Goal: Transaction & Acquisition: Purchase product/service

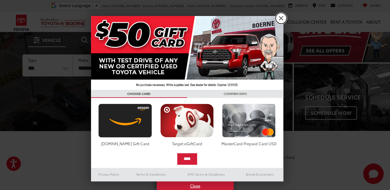
click at [279, 17] on link "X" at bounding box center [281, 18] width 11 height 11
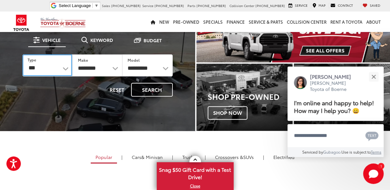
click at [66, 68] on select "*** *** **** *********" at bounding box center [47, 65] width 50 height 22
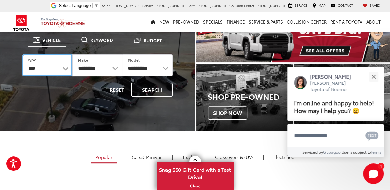
select select "******"
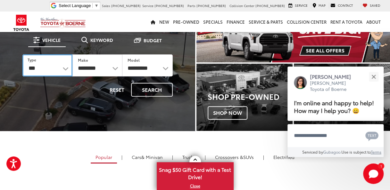
click at [22, 54] on select "*** *** **** *********" at bounding box center [47, 65] width 50 height 22
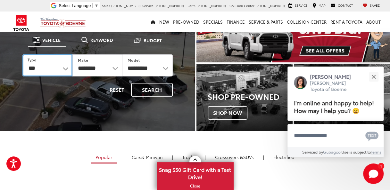
select select "******"
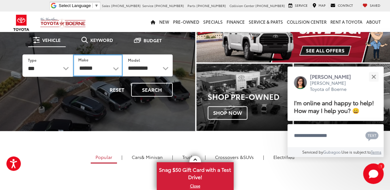
click at [115, 68] on select "******** ******" at bounding box center [98, 65] width 50 height 22
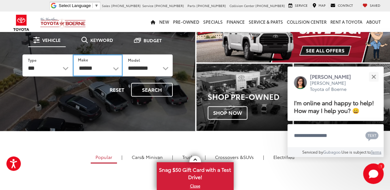
click at [73, 54] on select "******** ******" at bounding box center [98, 65] width 50 height 22
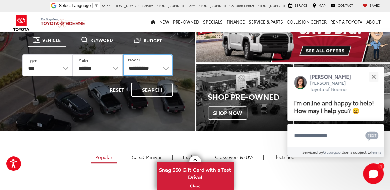
click at [166, 67] on select "**********" at bounding box center [148, 65] width 50 height 22
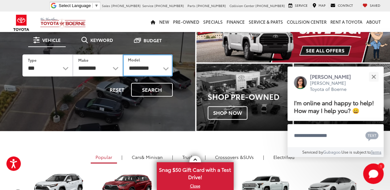
click at [163, 68] on select "**********" at bounding box center [148, 65] width 50 height 22
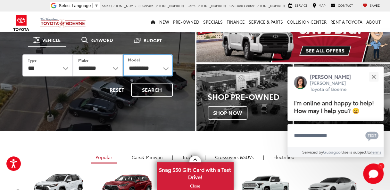
select select "*******"
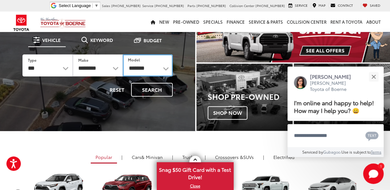
click at [123, 54] on select "**********" at bounding box center [148, 65] width 50 height 22
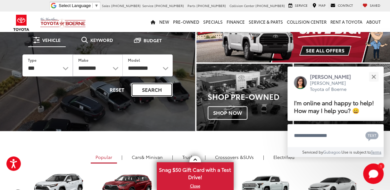
click at [149, 84] on button "Search" at bounding box center [152, 90] width 42 height 14
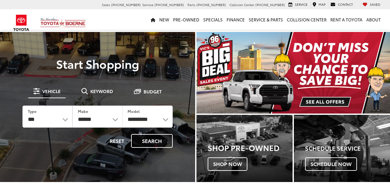
select select "******"
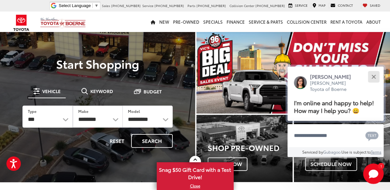
click at [374, 78] on button "Close" at bounding box center [374, 77] width 14 height 14
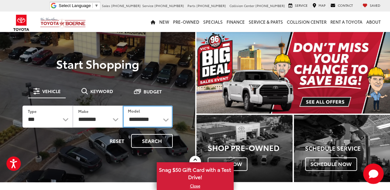
click at [165, 121] on select "**********" at bounding box center [148, 117] width 50 height 22
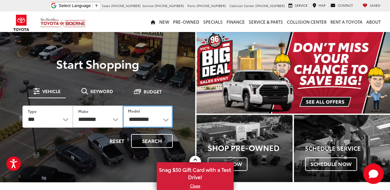
click at [123, 106] on select "**********" at bounding box center [148, 117] width 50 height 22
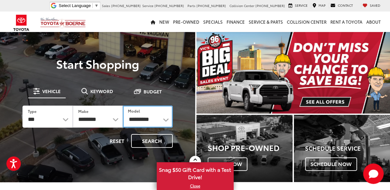
select select "*******"
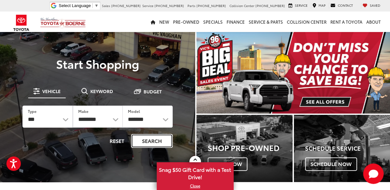
click at [147, 141] on button "Search" at bounding box center [152, 141] width 42 height 14
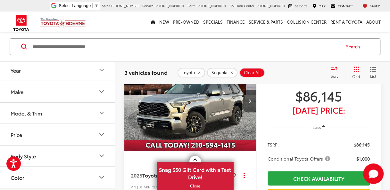
scroll to position [90, 0]
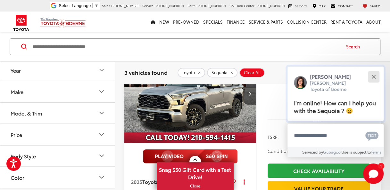
click at [372, 77] on div "Close" at bounding box center [373, 77] width 4 height 4
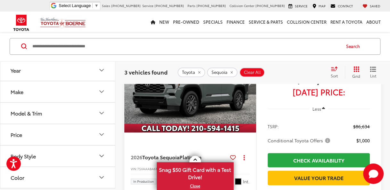
scroll to position [346, 0]
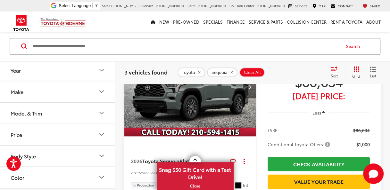
click at [196, 109] on img "2026 Toyota Sequoia Platinum 0" at bounding box center [190, 87] width 133 height 99
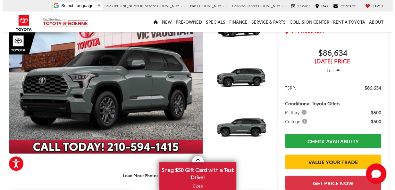
scroll to position [64, 0]
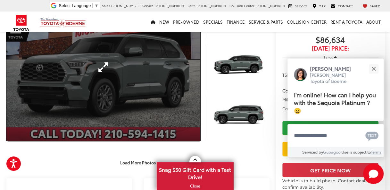
click at [108, 72] on link "Expand Photo 0" at bounding box center [103, 67] width 194 height 147
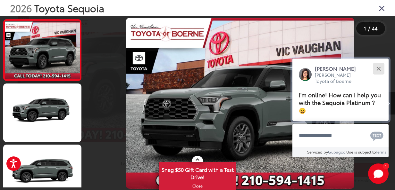
click at [378, 70] on button "Close" at bounding box center [378, 69] width 14 height 14
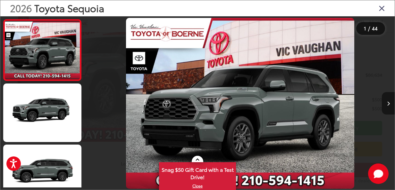
click at [389, 108] on button "Next image" at bounding box center [388, 103] width 13 height 22
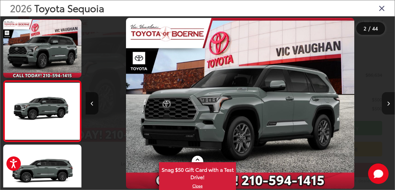
scroll to position [26, 0]
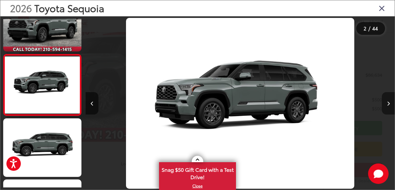
click at [389, 108] on button "Next image" at bounding box center [388, 103] width 13 height 22
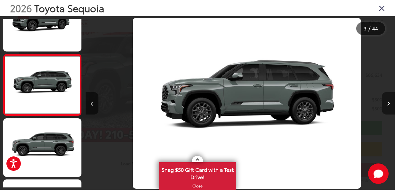
scroll to position [0, 618]
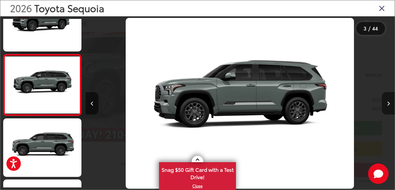
click at [389, 108] on button "Next image" at bounding box center [388, 103] width 13 height 22
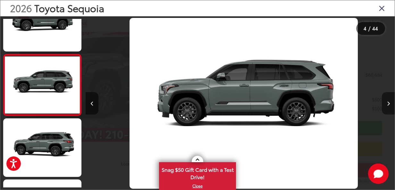
scroll to position [0, 927]
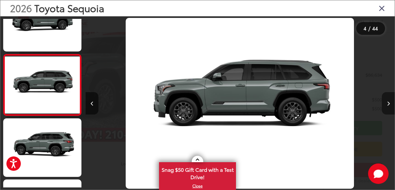
click at [389, 108] on button "Next image" at bounding box center [388, 103] width 13 height 22
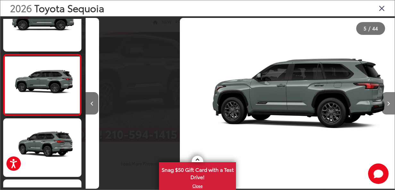
scroll to position [0, 1237]
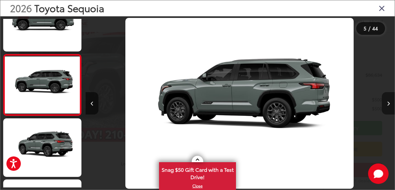
click at [389, 108] on button "Next image" at bounding box center [388, 103] width 13 height 22
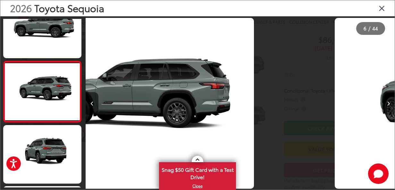
scroll to position [271, 0]
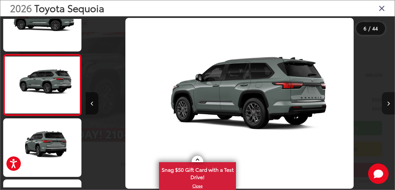
click at [389, 108] on button "Next image" at bounding box center [388, 103] width 13 height 22
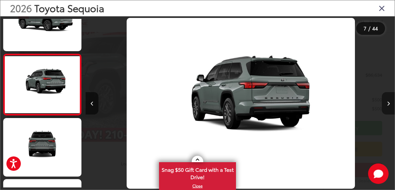
scroll to position [0, 1855]
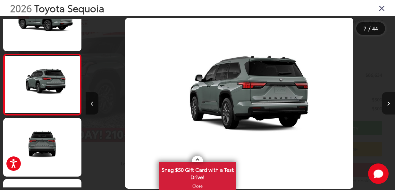
click at [389, 108] on button "Next image" at bounding box center [388, 103] width 13 height 22
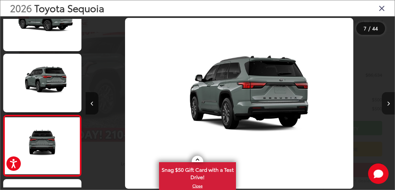
scroll to position [0, 0]
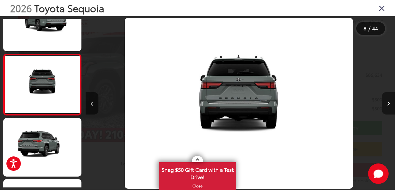
click at [389, 108] on button "Next image" at bounding box center [388, 103] width 13 height 22
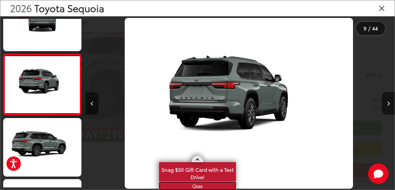
click at [197, 187] on link "X" at bounding box center [198, 186] width 76 height 7
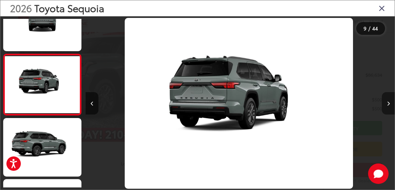
click at [386, 103] on button "Next image" at bounding box center [388, 103] width 13 height 22
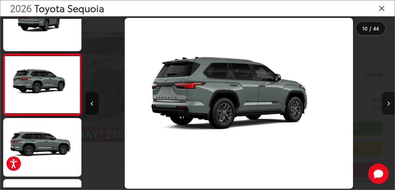
click at [386, 103] on button "Next image" at bounding box center [388, 103] width 13 height 22
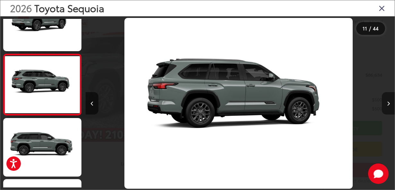
click at [386, 103] on button "Next image" at bounding box center [388, 103] width 13 height 22
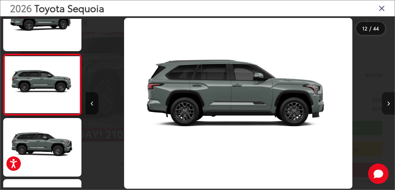
click at [386, 103] on button "Next image" at bounding box center [388, 103] width 13 height 22
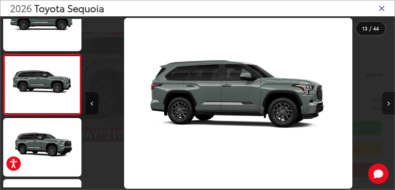
click at [386, 103] on button "Next image" at bounding box center [388, 103] width 13 height 22
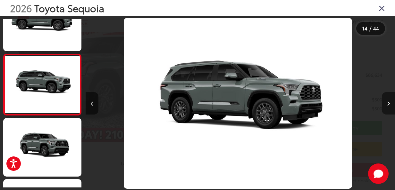
click at [386, 103] on button "Next image" at bounding box center [388, 103] width 13 height 22
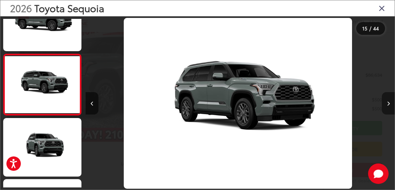
click at [386, 103] on button "Next image" at bounding box center [388, 103] width 13 height 22
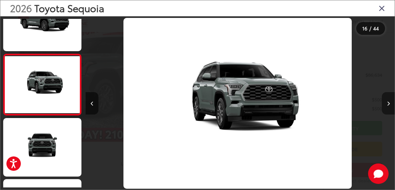
click at [386, 103] on button "Next image" at bounding box center [388, 103] width 13 height 22
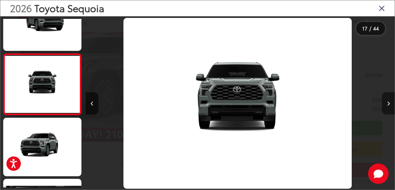
click at [386, 103] on button "Next image" at bounding box center [388, 103] width 13 height 22
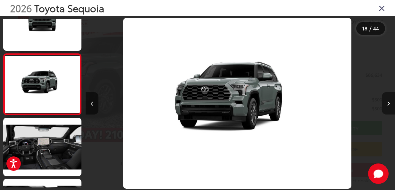
click at [386, 103] on button "Next image" at bounding box center [388, 103] width 13 height 22
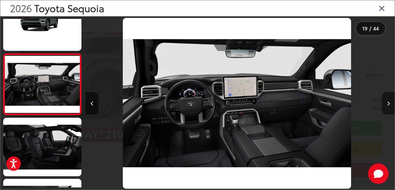
click at [386, 103] on button "Next image" at bounding box center [388, 103] width 13 height 22
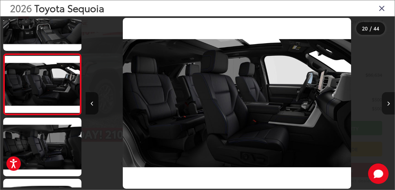
click at [386, 103] on button "Next image" at bounding box center [388, 103] width 13 height 22
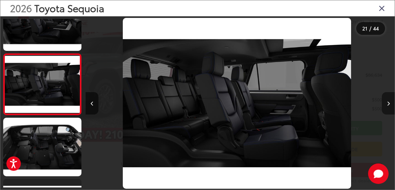
click at [386, 103] on button "Next image" at bounding box center [388, 103] width 13 height 22
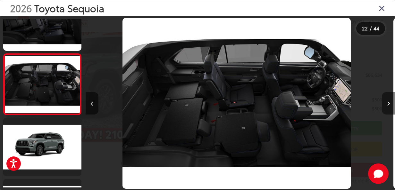
click at [386, 103] on button "Next image" at bounding box center [388, 103] width 13 height 22
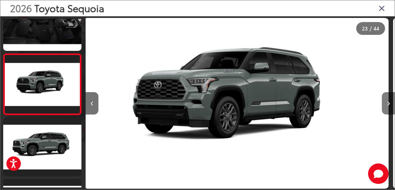
click at [386, 103] on button "Next image" at bounding box center [388, 103] width 13 height 22
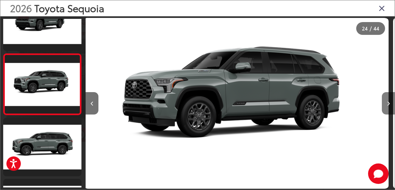
click at [386, 103] on button "Next image" at bounding box center [388, 103] width 13 height 22
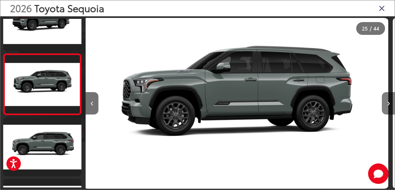
click at [388, 104] on icon "Next image" at bounding box center [388, 104] width 3 height 4
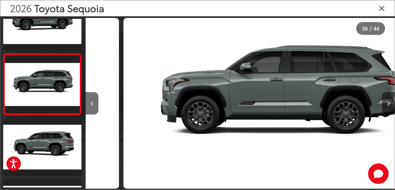
click at [388, 104] on icon "Next image" at bounding box center [388, 104] width 3 height 4
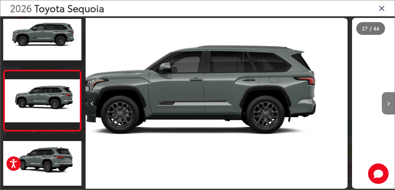
click at [388, 104] on icon "Next image" at bounding box center [388, 104] width 3 height 4
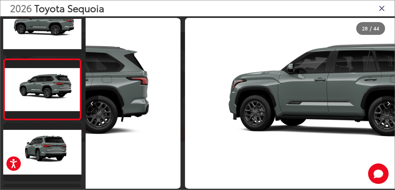
click at [388, 104] on icon "Next image" at bounding box center [388, 104] width 3 height 4
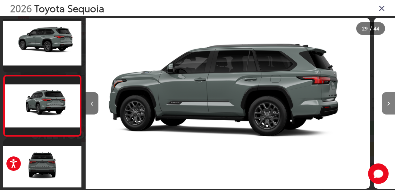
click at [388, 104] on icon "Next image" at bounding box center [388, 104] width 3 height 4
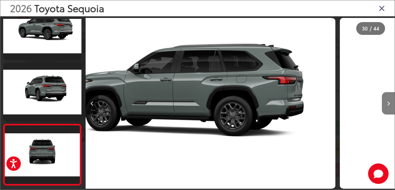
click at [388, 104] on icon "Next image" at bounding box center [388, 104] width 3 height 4
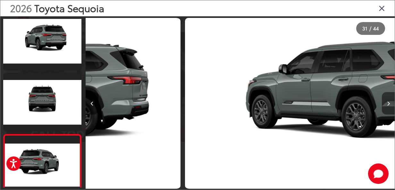
click at [388, 104] on icon "Next image" at bounding box center [388, 104] width 3 height 4
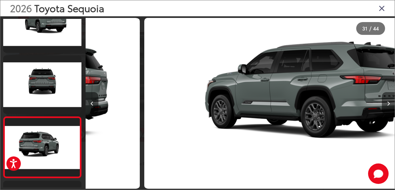
click at [388, 104] on icon "Next image" at bounding box center [388, 104] width 3 height 4
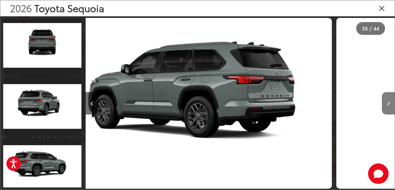
click at [388, 104] on icon "Next image" at bounding box center [388, 104] width 3 height 4
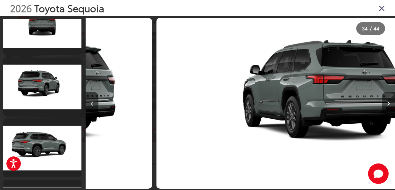
click at [388, 104] on icon "Next image" at bounding box center [388, 104] width 3 height 4
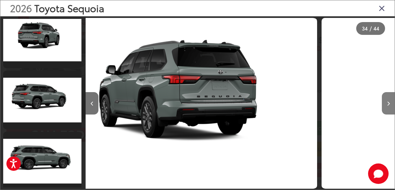
click at [388, 104] on icon "Next image" at bounding box center [388, 104] width 3 height 4
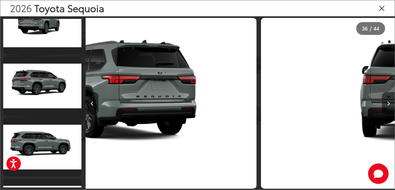
click at [388, 104] on icon "Next image" at bounding box center [388, 104] width 3 height 4
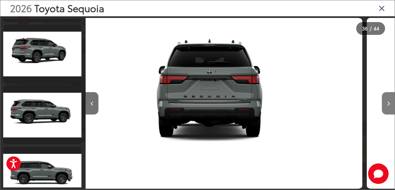
click at [388, 104] on icon "Next image" at bounding box center [388, 104] width 3 height 4
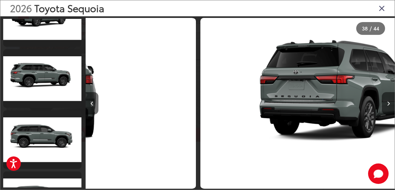
click at [388, 104] on icon "Next image" at bounding box center [388, 104] width 3 height 4
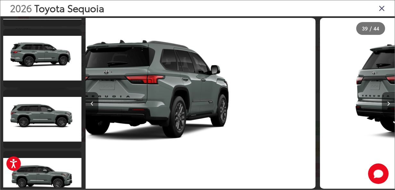
click at [388, 104] on icon "Next image" at bounding box center [388, 104] width 3 height 4
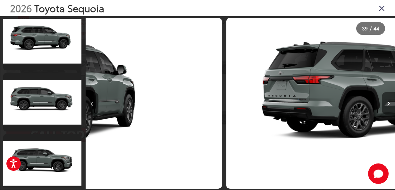
click at [388, 104] on icon "Next image" at bounding box center [388, 104] width 3 height 4
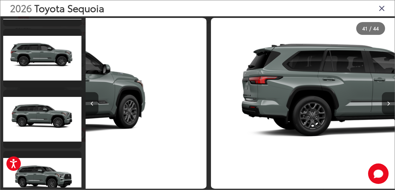
click at [388, 104] on icon "Next image" at bounding box center [388, 104] width 3 height 4
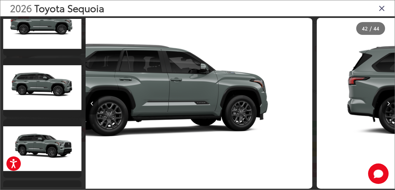
click at [388, 104] on icon "Next image" at bounding box center [388, 104] width 3 height 4
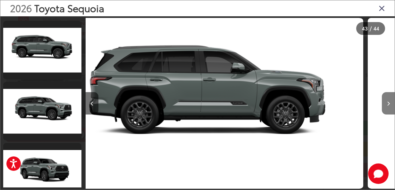
click at [388, 104] on icon "Next image" at bounding box center [388, 104] width 3 height 4
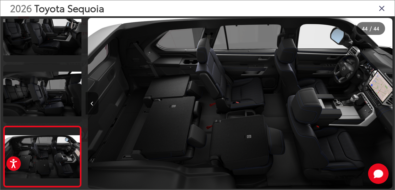
click at [381, 9] on icon "Close gallery" at bounding box center [382, 8] width 6 height 8
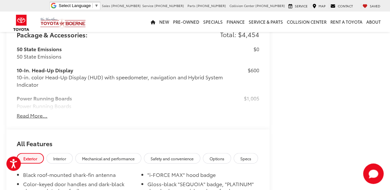
click at [36, 117] on button "Read More..." at bounding box center [32, 115] width 31 height 7
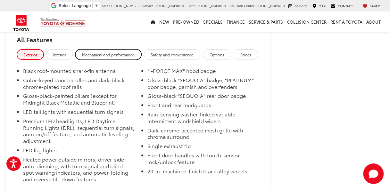
click at [103, 56] on span "Mechanical and performance" at bounding box center [108, 54] width 53 height 5
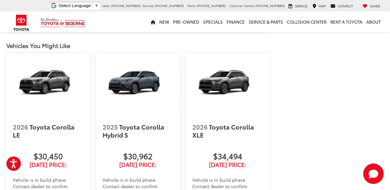
scroll to position [1383, 0]
